Goal: Task Accomplishment & Management: Manage account settings

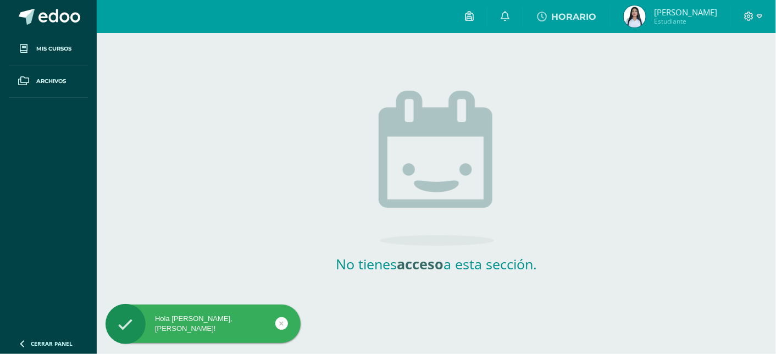
click at [646, 14] on img at bounding box center [635, 16] width 22 height 22
click at [646, 17] on img at bounding box center [635, 16] width 22 height 22
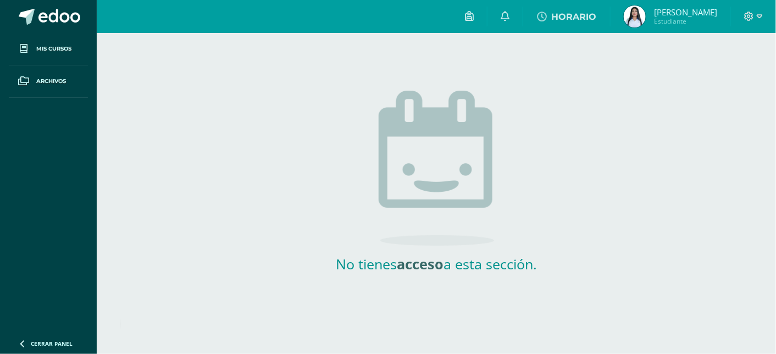
click at [646, 17] on img at bounding box center [635, 16] width 22 height 22
click at [646, 19] on img at bounding box center [635, 16] width 22 height 22
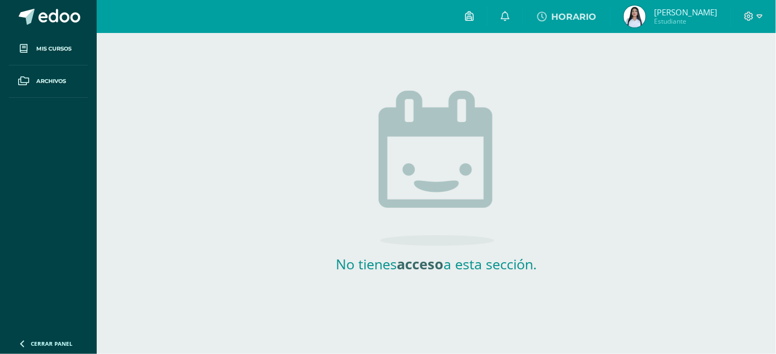
click at [646, 19] on img at bounding box center [635, 16] width 22 height 22
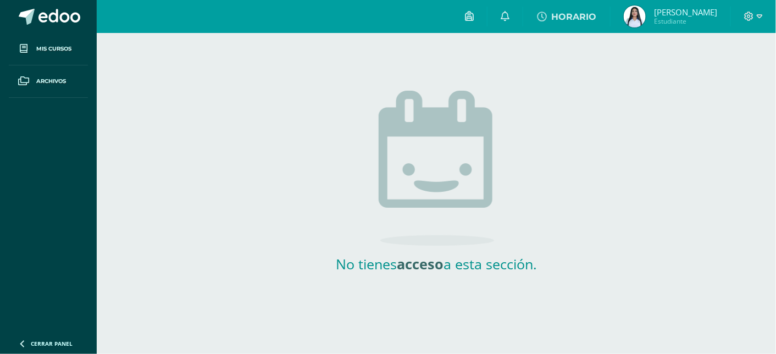
click at [646, 19] on img at bounding box center [635, 16] width 22 height 22
click at [19, 338] on icon at bounding box center [22, 343] width 9 height 11
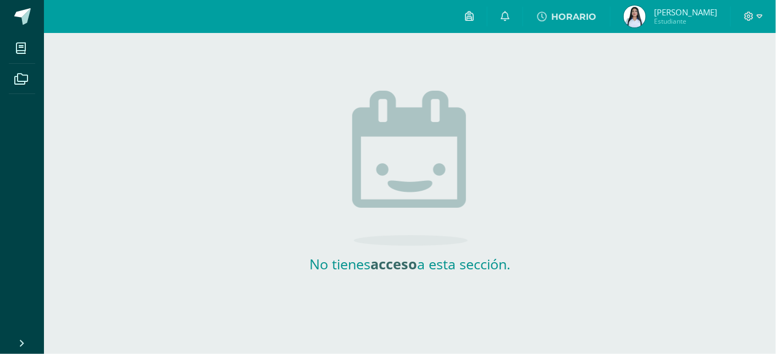
click at [646, 16] on img at bounding box center [635, 16] width 22 height 22
click at [646, 17] on img at bounding box center [635, 16] width 22 height 22
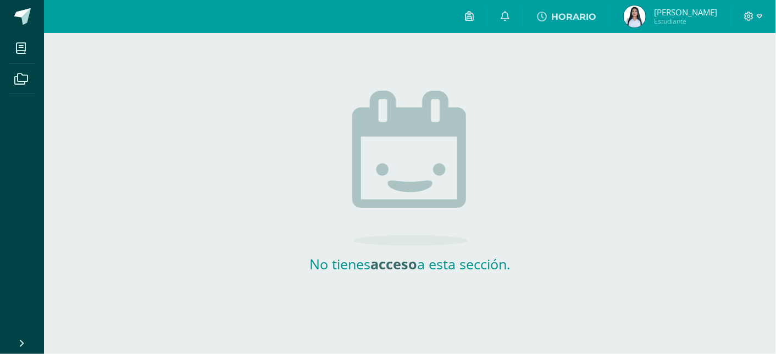
click at [646, 17] on img at bounding box center [635, 16] width 22 height 22
click at [749, 14] on icon at bounding box center [749, 17] width 10 height 10
click at [711, 58] on span "Configuración" at bounding box center [726, 58] width 51 height 10
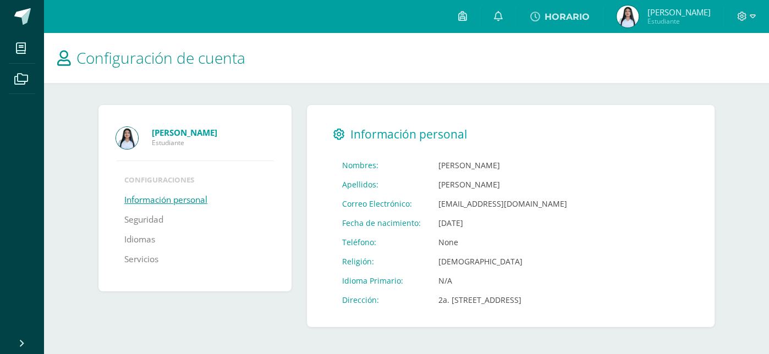
click at [124, 138] on img at bounding box center [127, 138] width 22 height 22
click at [638, 18] on img at bounding box center [627, 16] width 22 height 22
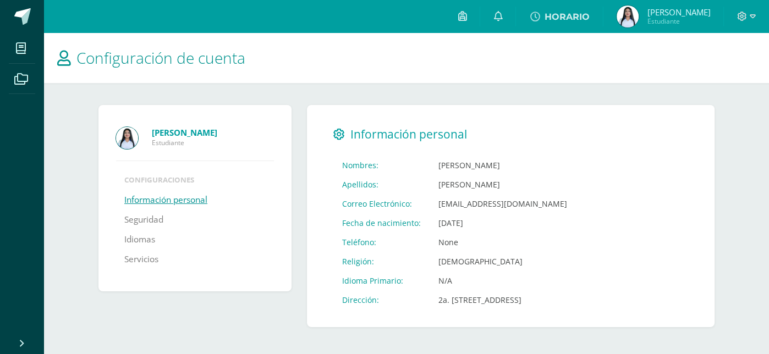
click at [638, 18] on img at bounding box center [627, 16] width 22 height 22
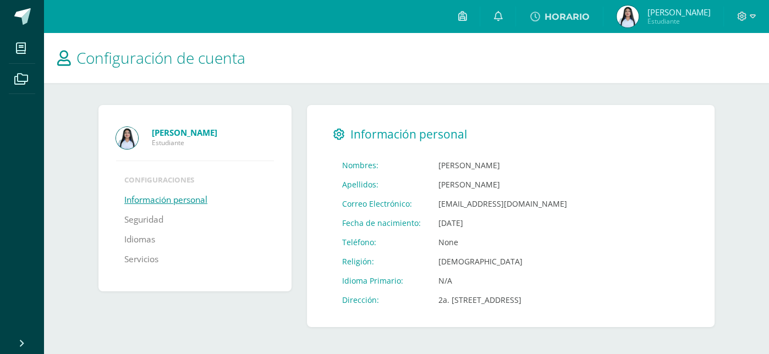
click at [638, 18] on img at bounding box center [627, 16] width 22 height 22
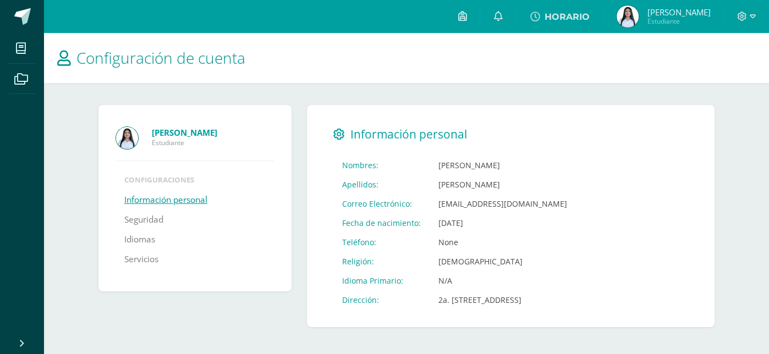
click at [638, 18] on img at bounding box center [627, 16] width 22 height 22
click at [502, 19] on icon at bounding box center [497, 16] width 9 height 10
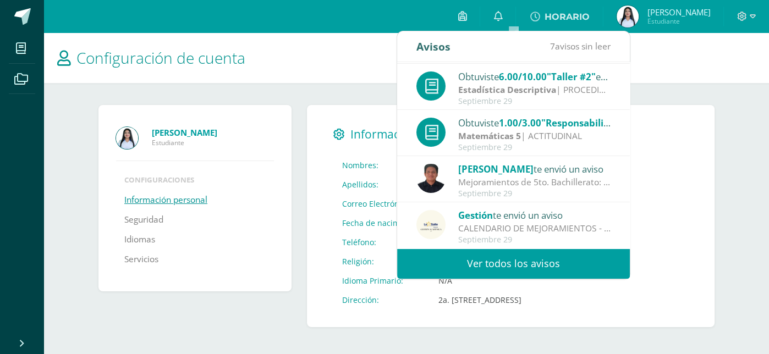
scroll to position [16, 0]
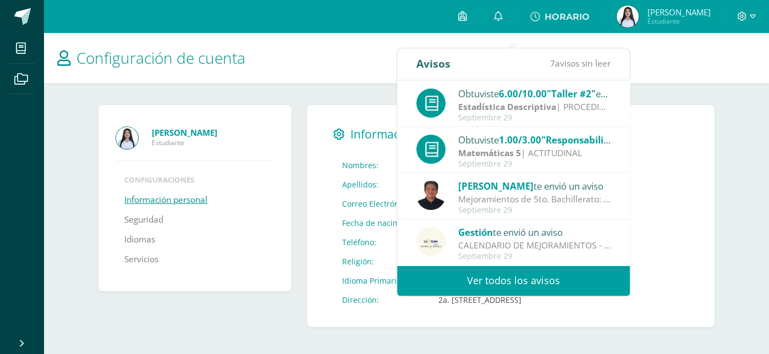
click at [537, 266] on link "Ver todos los avisos" at bounding box center [513, 281] width 233 height 30
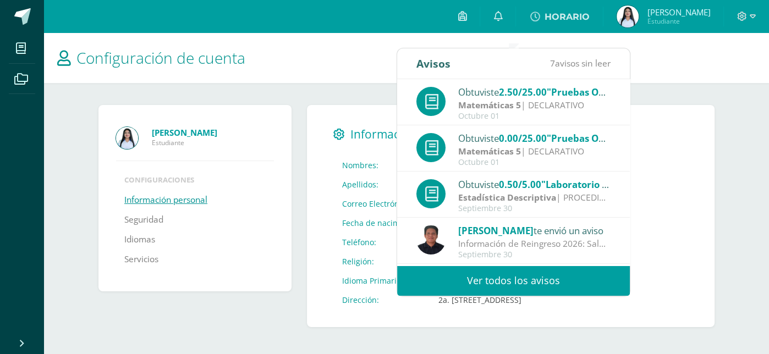
scroll to position [0, 0]
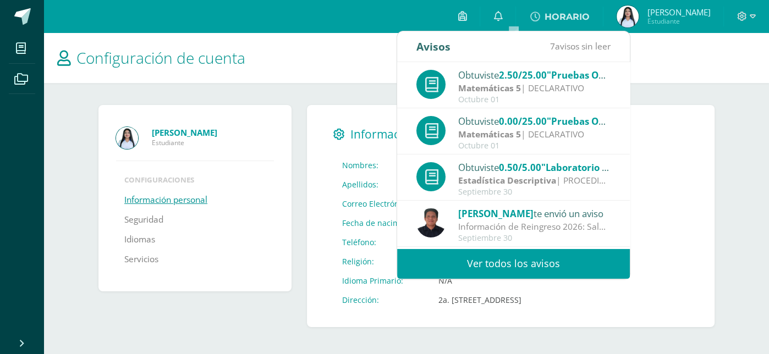
click at [382, 62] on h1 "Configuración de cuenta" at bounding box center [406, 58] width 698 height 50
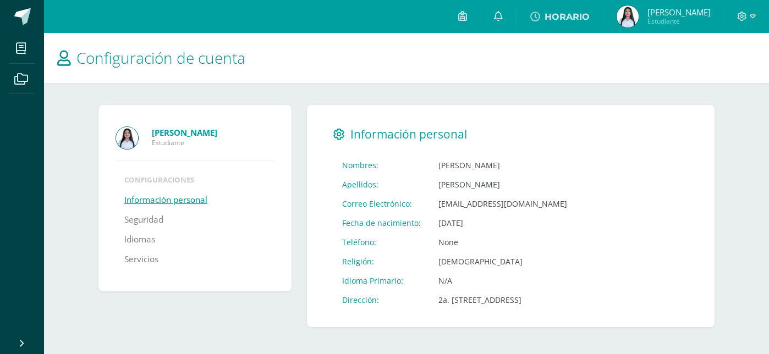
click at [638, 13] on img at bounding box center [627, 16] width 22 height 22
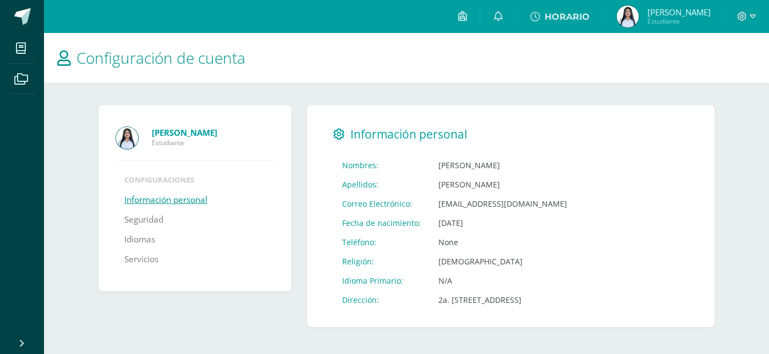
click at [638, 13] on img at bounding box center [627, 16] width 22 height 22
drag, startPoint x: 638, startPoint y: 13, endPoint x: 582, endPoint y: 23, distance: 57.6
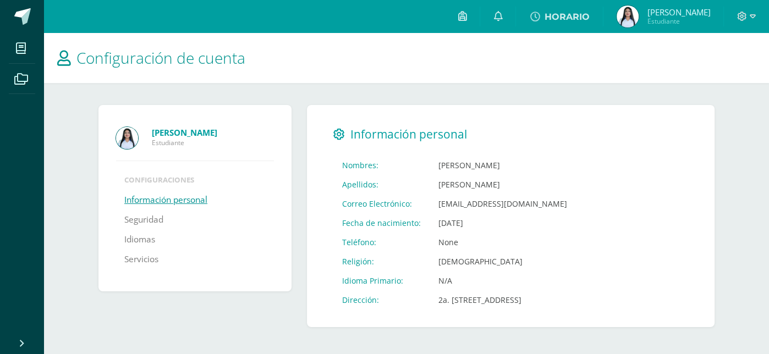
click at [636, 14] on img at bounding box center [627, 16] width 22 height 22
click at [752, 17] on icon at bounding box center [752, 16] width 6 height 4
click at [700, 77] on span "Cerrar sesión" at bounding box center [717, 74] width 49 height 10
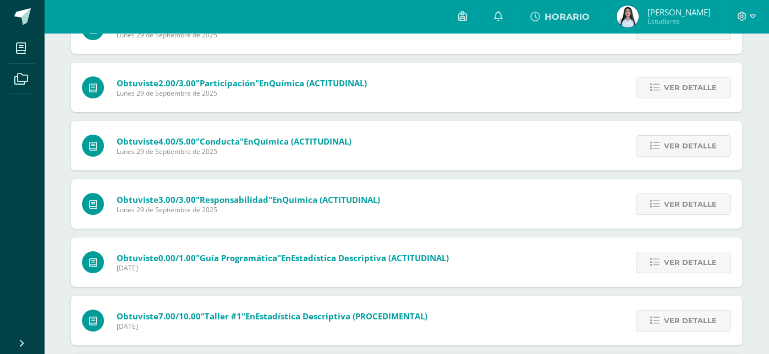
scroll to position [236, 0]
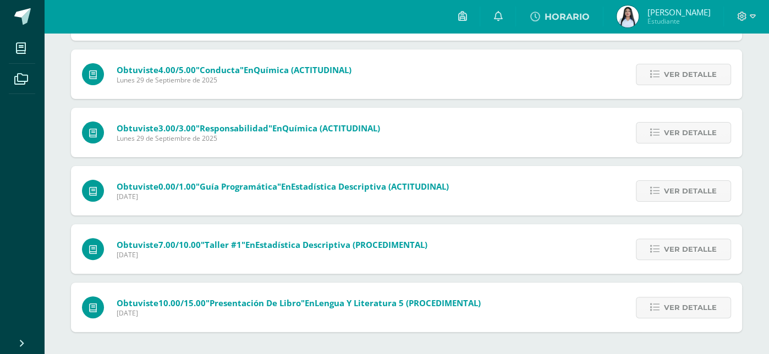
click at [636, 14] on img at bounding box center [627, 16] width 22 height 22
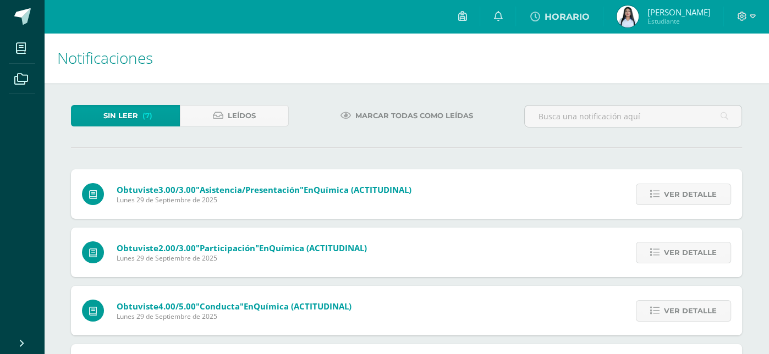
click at [636, 14] on img at bounding box center [627, 16] width 22 height 22
click at [634, 14] on img at bounding box center [627, 16] width 22 height 22
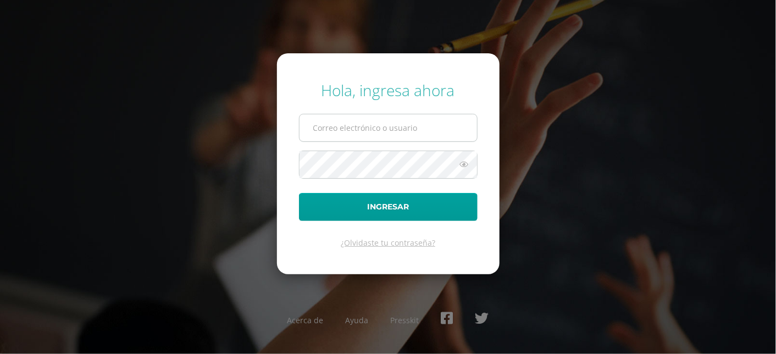
type input "[EMAIL_ADDRESS][DOMAIN_NAME]"
click at [409, 130] on input "[EMAIL_ADDRESS][DOMAIN_NAME]" at bounding box center [389, 127] width 178 height 27
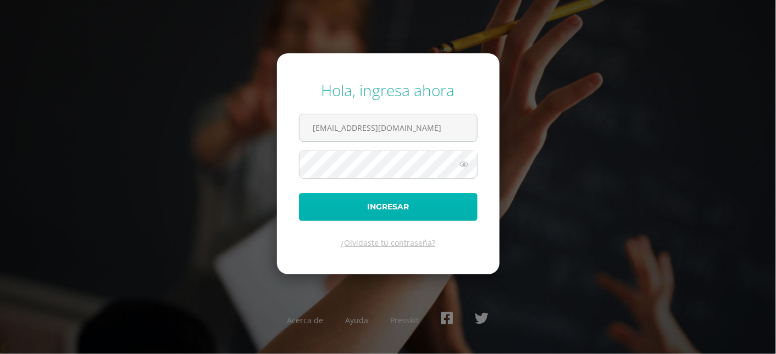
click at [401, 211] on button "Ingresar" at bounding box center [388, 207] width 179 height 28
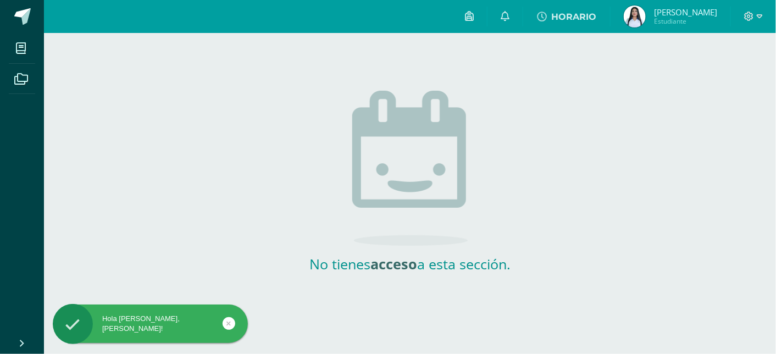
click at [646, 15] on img at bounding box center [635, 16] width 22 height 22
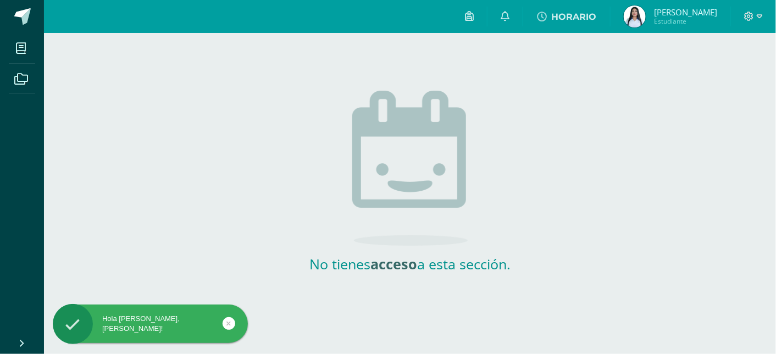
click at [646, 15] on img at bounding box center [635, 16] width 22 height 22
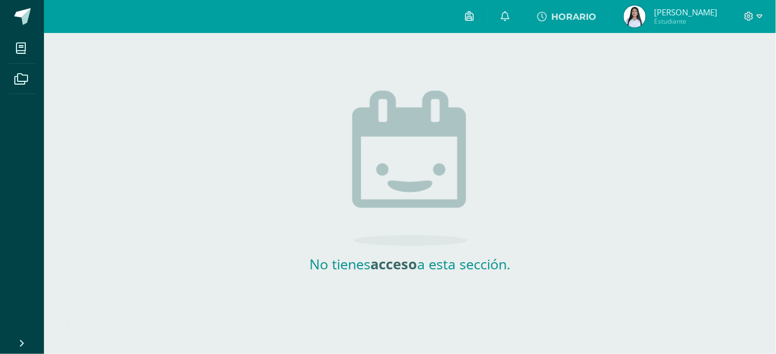
click at [646, 15] on img at bounding box center [635, 16] width 22 height 22
click at [498, 262] on h2 "No tienes acceso a esta sección." at bounding box center [410, 264] width 220 height 19
click at [546, 266] on div "No tienes acceso a esta sección." at bounding box center [411, 168] width 542 height 271
click at [640, 12] on img at bounding box center [635, 16] width 22 height 22
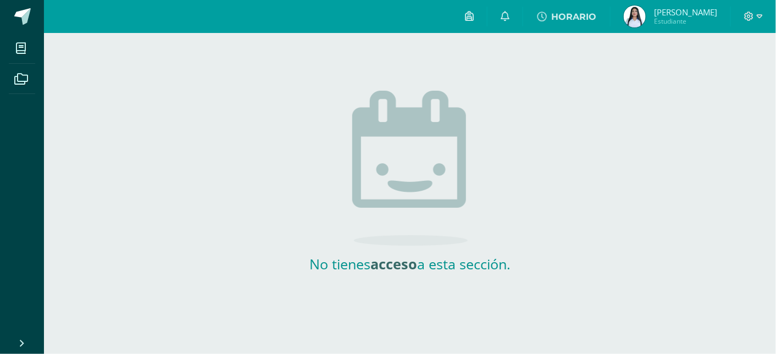
click at [646, 13] on img at bounding box center [635, 16] width 22 height 22
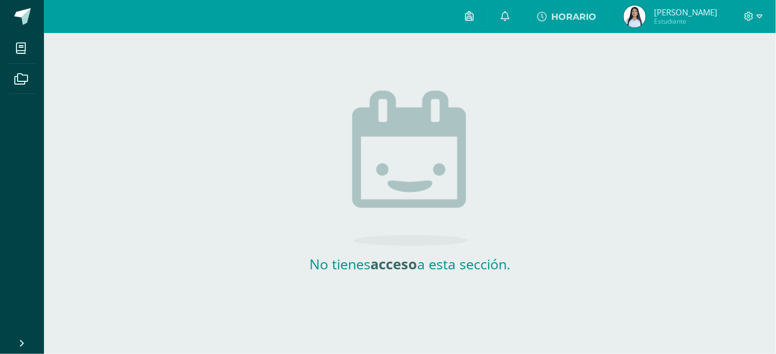
click at [646, 13] on img at bounding box center [635, 16] width 22 height 22
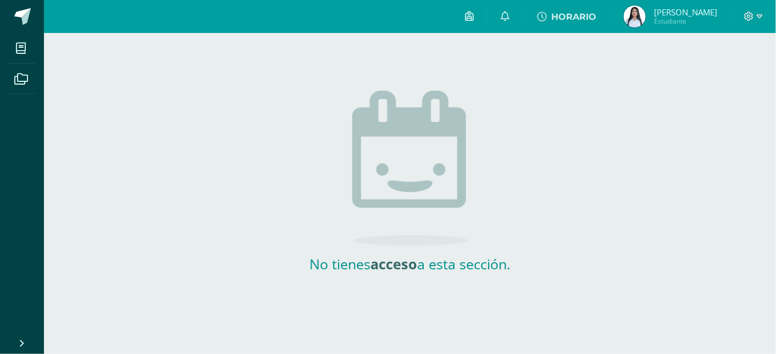
click at [646, 13] on img at bounding box center [635, 16] width 22 height 22
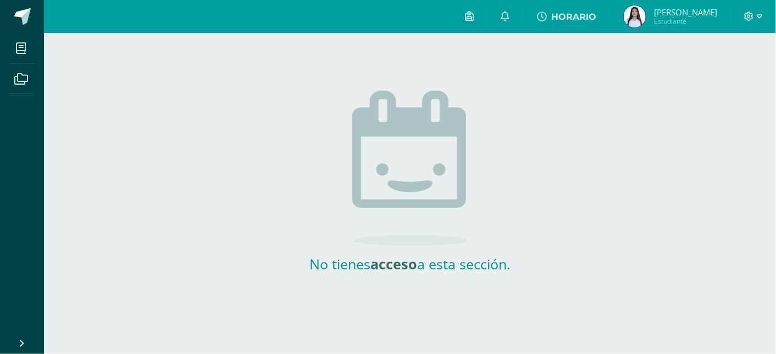
click at [646, 13] on img at bounding box center [635, 16] width 22 height 22
drag, startPoint x: 647, startPoint y: 13, endPoint x: 606, endPoint y: 14, distance: 40.7
click at [646, 13] on img at bounding box center [635, 16] width 22 height 22
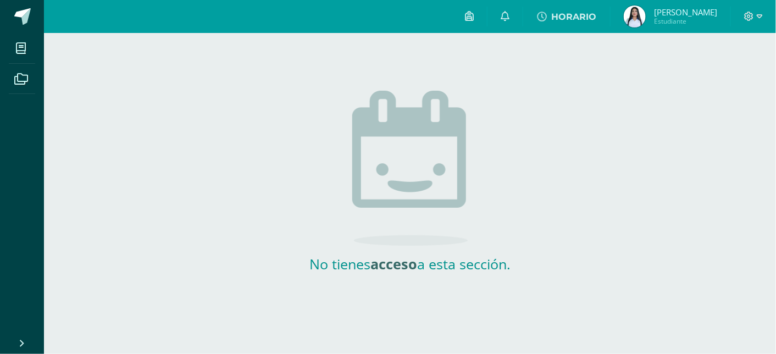
drag, startPoint x: 434, startPoint y: 1, endPoint x: 424, endPoint y: -1, distance: 9.5
click at [424, 0] on html "Hola [PERSON_NAME], [PERSON_NAME]! Mis cursos Archivos Cerrar panel Configuraci…" at bounding box center [388, 152] width 776 height 304
click at [545, 117] on div "No tienes acceso a esta sección." at bounding box center [411, 168] width 542 height 271
